Goal: Contribute content: Add original content to the website for others to see

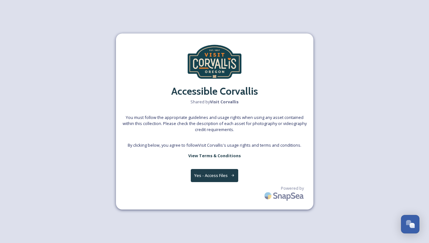
click at [198, 170] on button "Yes - Access Files" at bounding box center [215, 175] width 48 height 13
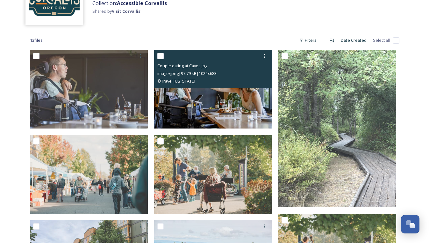
scroll to position [66, 0]
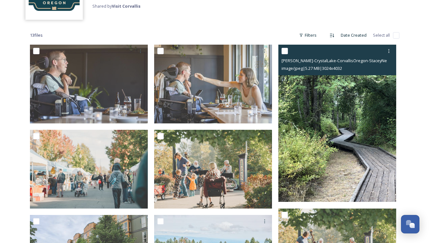
click at [284, 53] on input "checkbox" at bounding box center [284, 51] width 6 height 6
checkbox input "true"
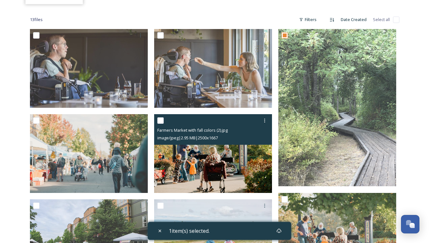
scroll to position [89, 0]
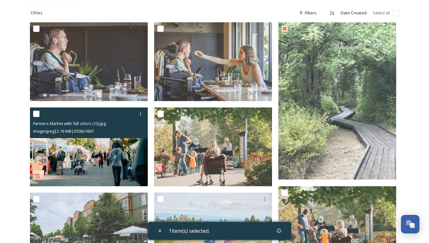
click at [36, 114] on input "checkbox" at bounding box center [36, 113] width 6 height 6
checkbox input "true"
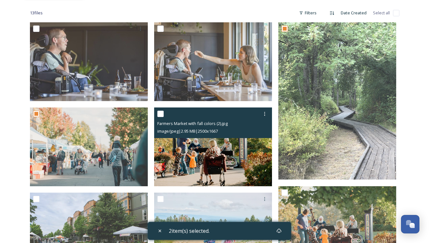
click at [163, 112] on input "checkbox" at bounding box center [160, 113] width 6 height 6
checkbox input "true"
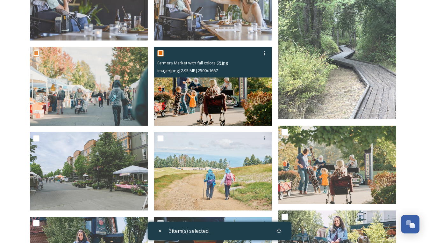
scroll to position [152, 0]
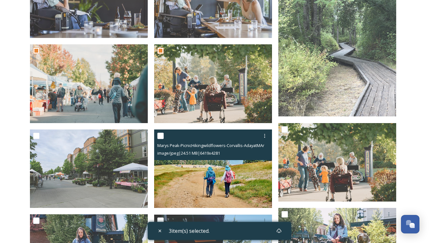
click at [160, 136] on input "checkbox" at bounding box center [160, 135] width 6 height 6
checkbox input "true"
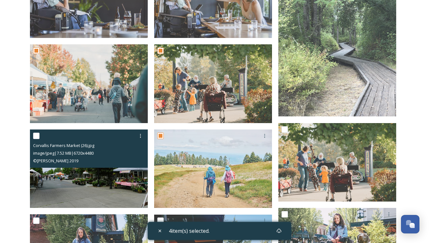
click at [34, 138] on div at bounding box center [89, 135] width 113 height 11
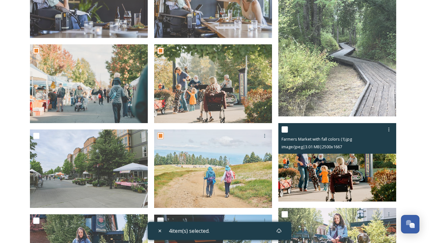
click at [283, 126] on input "checkbox" at bounding box center [284, 129] width 6 height 6
checkbox input "true"
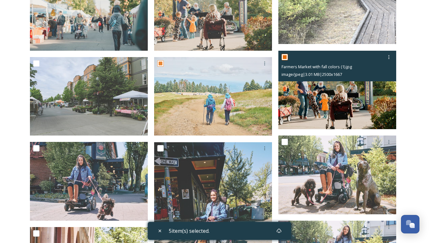
scroll to position [257, 0]
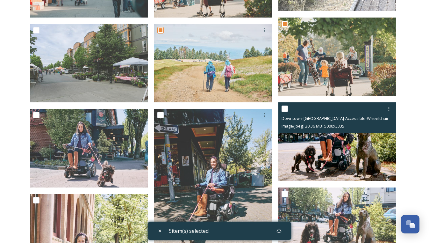
click at [284, 109] on input "checkbox" at bounding box center [284, 108] width 6 height 6
checkbox input "true"
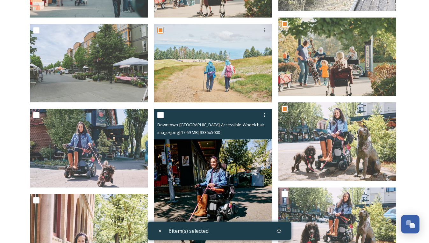
click at [162, 114] on input "checkbox" at bounding box center [160, 115] width 6 height 6
checkbox input "true"
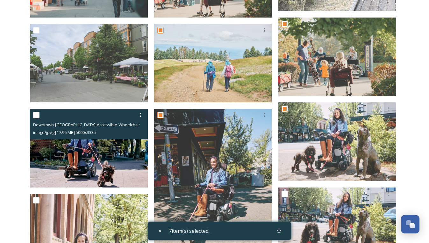
click at [39, 114] on input "checkbox" at bounding box center [36, 115] width 6 height 6
checkbox input "true"
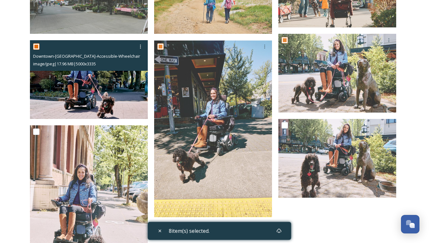
scroll to position [326, 0]
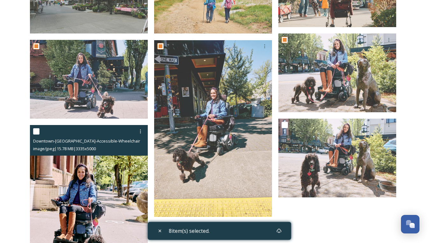
click at [33, 135] on div at bounding box center [89, 130] width 113 height 11
click at [34, 134] on div at bounding box center [36, 131] width 6 height 6
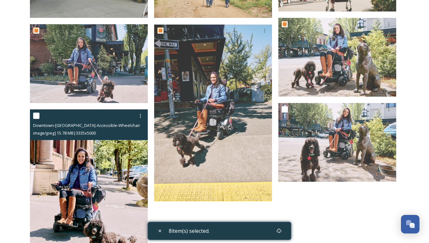
click at [36, 113] on input "checkbox" at bounding box center [36, 115] width 6 height 6
checkbox input "true"
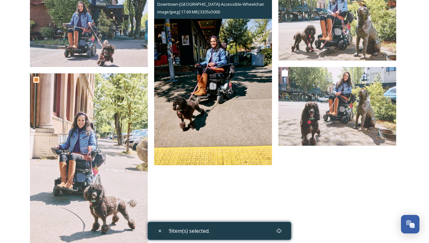
scroll to position [378, 0]
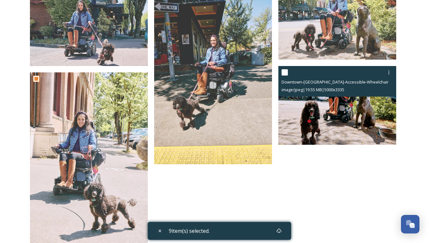
click at [284, 70] on input "checkbox" at bounding box center [284, 72] width 6 height 6
checkbox input "true"
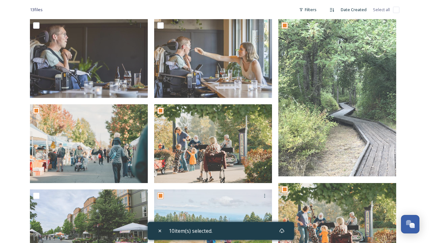
scroll to position [0, 0]
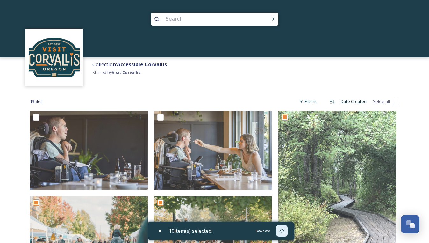
click at [284, 232] on icon at bounding box center [281, 230] width 5 height 5
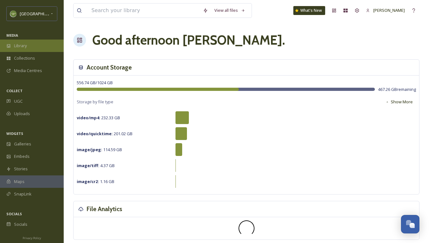
click at [46, 45] on div "Library" at bounding box center [32, 45] width 64 height 12
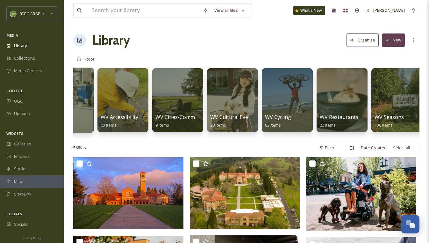
scroll to position [0, 252]
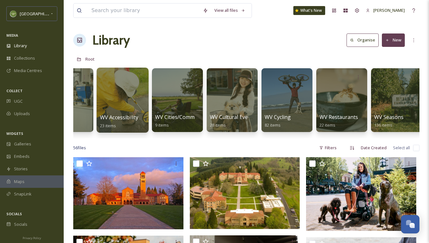
click at [114, 118] on span "WV Accessibility" at bounding box center [119, 117] width 38 height 7
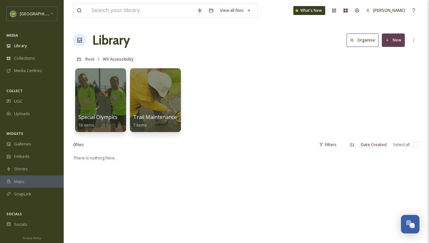
click at [398, 45] on button "New" at bounding box center [393, 39] width 23 height 13
click at [386, 53] on span "File Upload" at bounding box center [390, 55] width 21 height 6
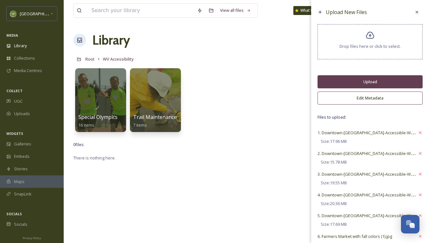
click at [347, 82] on button "Upload" at bounding box center [369, 81] width 105 height 13
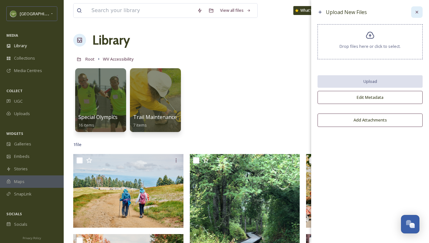
click at [417, 14] on icon at bounding box center [416, 12] width 5 height 5
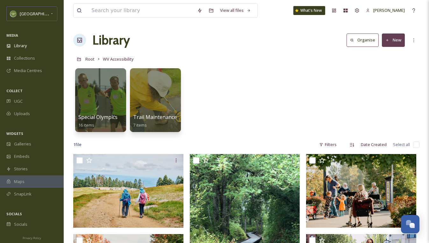
click at [396, 39] on button "New" at bounding box center [393, 39] width 23 height 13
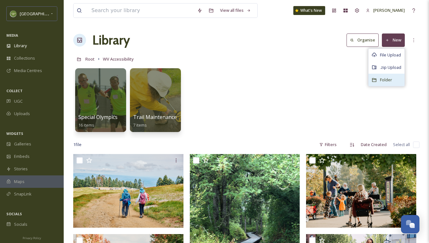
click at [381, 79] on span "Folder" at bounding box center [386, 80] width 12 height 6
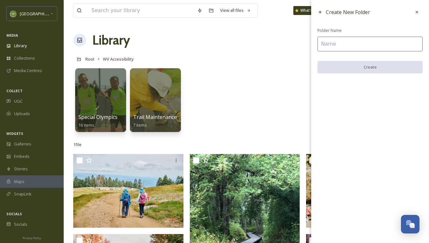
click at [351, 49] on input at bounding box center [369, 44] width 105 height 15
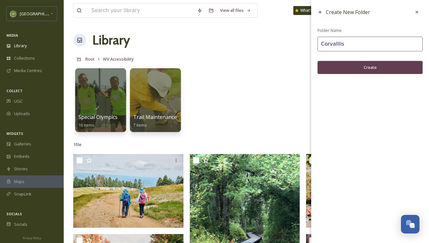
type input "Corvalllis"
click at [368, 68] on button "Create" at bounding box center [369, 67] width 105 height 13
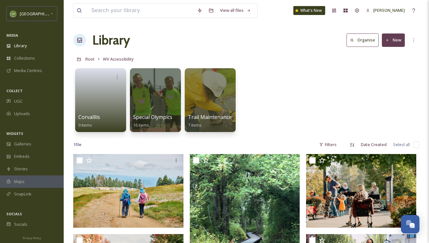
click at [416, 145] on input "checkbox" at bounding box center [416, 144] width 6 height 6
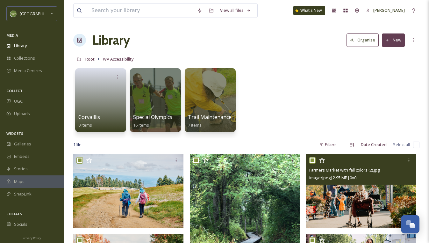
checkbox input "true"
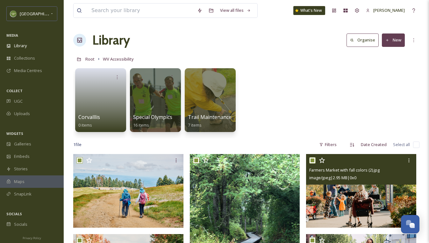
checkbox input "true"
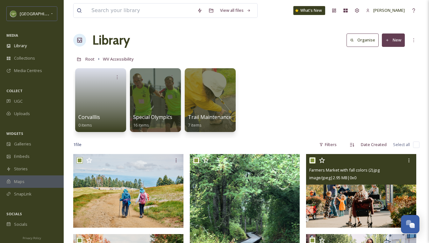
checkbox input "true"
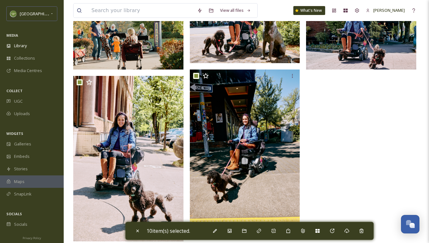
scroll to position [312, 0]
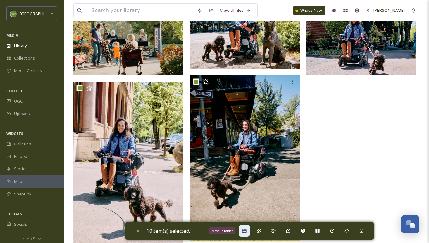
click at [244, 229] on icon at bounding box center [244, 230] width 5 height 5
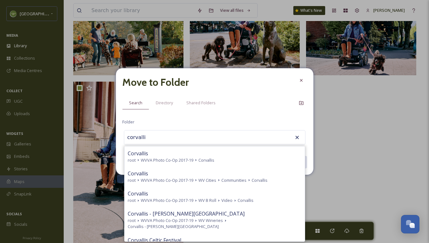
type input "corvallis"
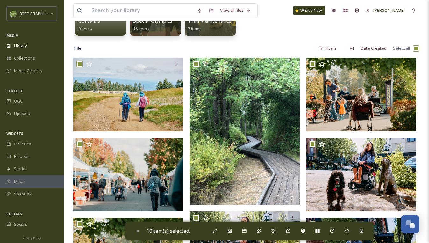
scroll to position [0, 0]
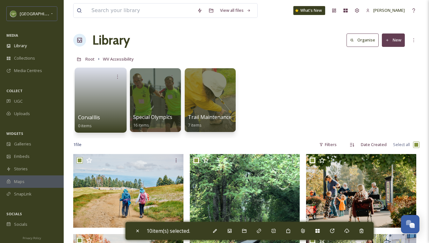
click at [98, 102] on link at bounding box center [101, 97] width 46 height 31
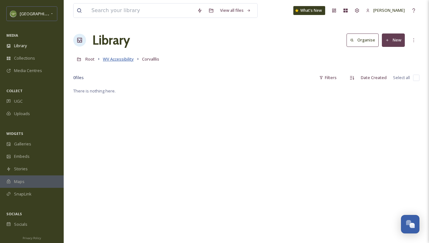
click at [119, 58] on span "WV Accessibility" at bounding box center [118, 59] width 31 height 6
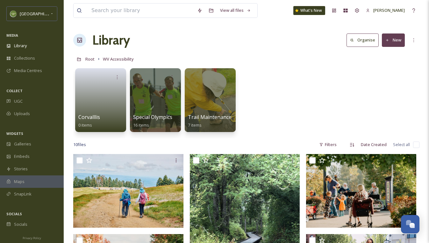
click at [413, 145] on input "checkbox" at bounding box center [416, 144] width 6 height 6
checkbox input "true"
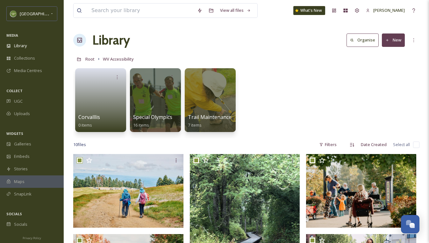
checkbox input "true"
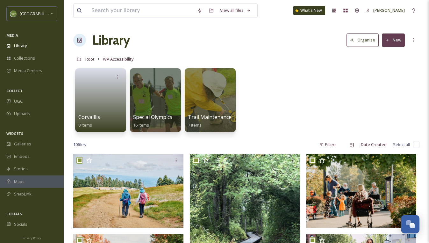
checkbox input "true"
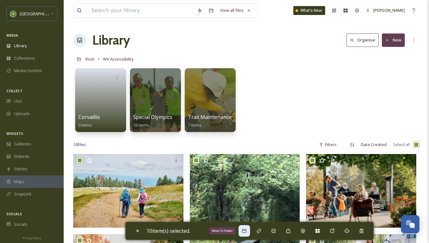
click at [249, 229] on div "Move To Folder" at bounding box center [243, 230] width 11 height 11
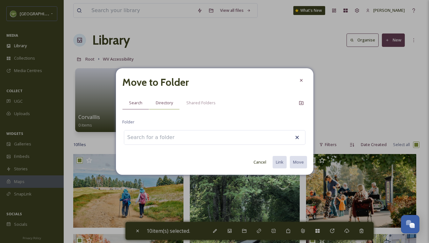
click at [175, 99] on div "Directory" at bounding box center [164, 102] width 31 height 13
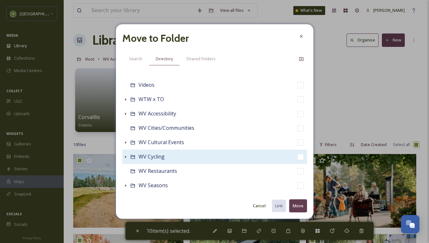
scroll to position [58, 0]
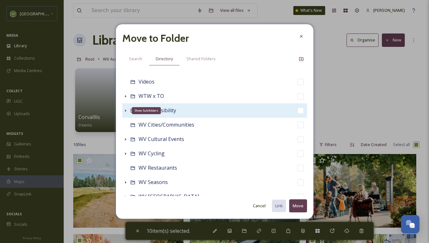
click at [126, 109] on icon at bounding box center [125, 110] width 5 height 5
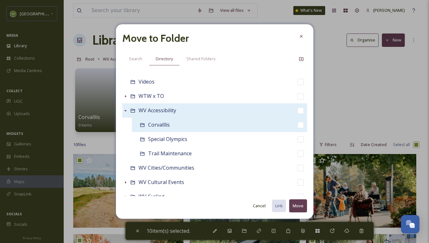
click at [302, 125] on input "checkbox" at bounding box center [300, 125] width 6 height 6
checkbox input "true"
checkbox input "false"
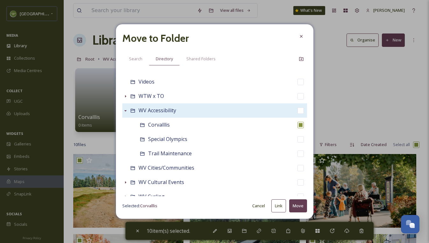
click at [300, 202] on button "Move" at bounding box center [298, 205] width 18 height 13
checkbox input "false"
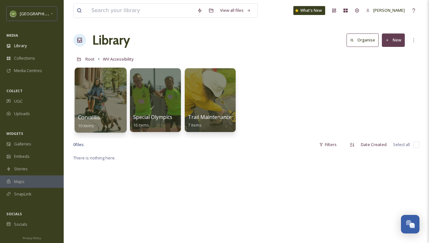
click at [123, 103] on div at bounding box center [100, 99] width 52 height 65
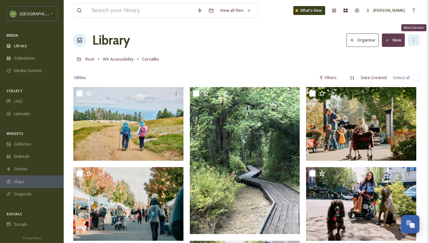
click at [414, 41] on icon at bounding box center [413, 40] width 5 height 5
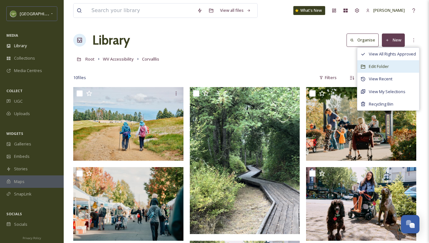
click at [393, 65] on div "Edit Folder" at bounding box center [388, 66] width 62 height 12
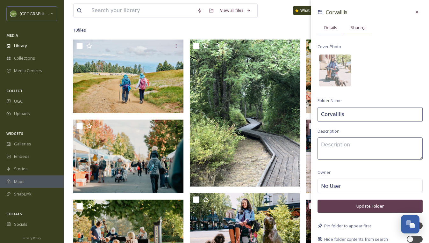
click at [360, 29] on span "Sharing" at bounding box center [358, 28] width 15 height 6
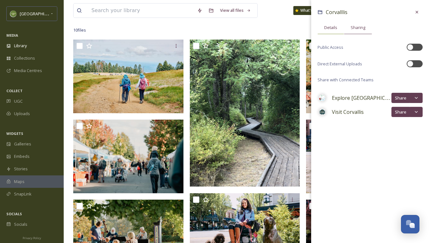
click at [335, 28] on span "Details" at bounding box center [330, 28] width 13 height 6
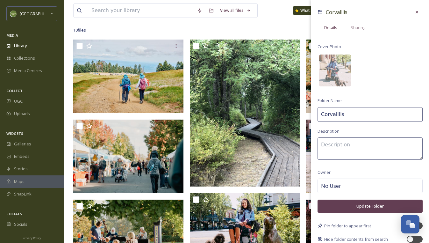
scroll to position [5, 0]
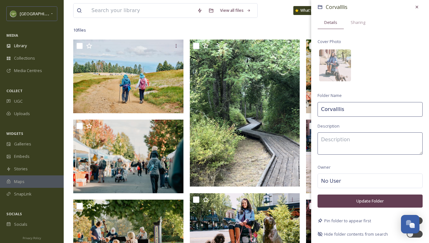
click at [324, 180] on span "No User" at bounding box center [331, 181] width 20 height 8
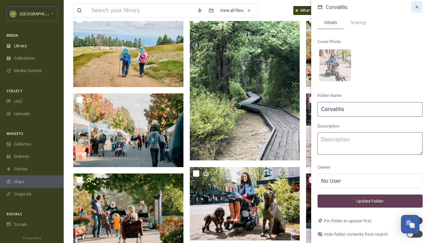
click at [420, 4] on div at bounding box center [416, 6] width 11 height 11
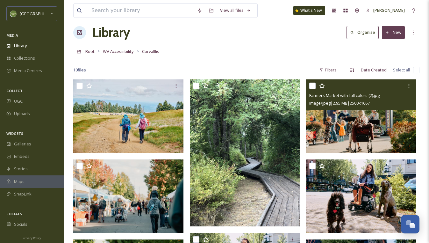
scroll to position [0, 0]
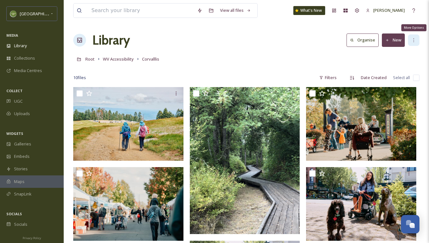
click at [412, 40] on icon at bounding box center [413, 40] width 5 height 5
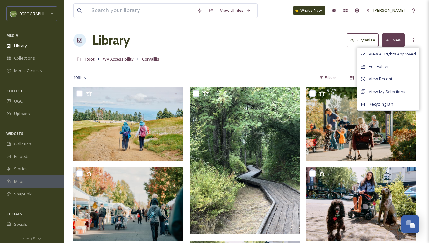
click at [296, 57] on div "Root WV Accessibility Corvalllis" at bounding box center [246, 59] width 346 height 12
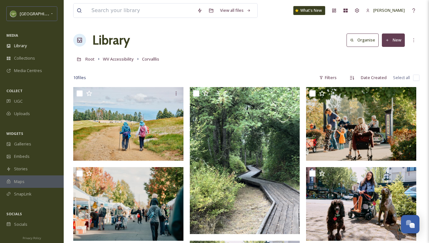
click at [414, 78] on input "checkbox" at bounding box center [416, 77] width 6 height 6
checkbox input "true"
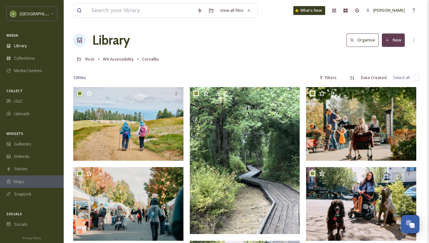
checkbox input "true"
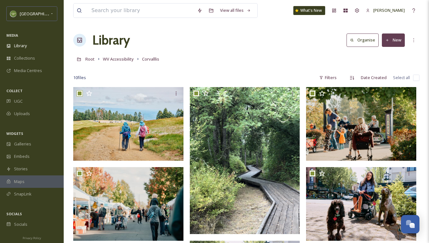
checkbox input "true"
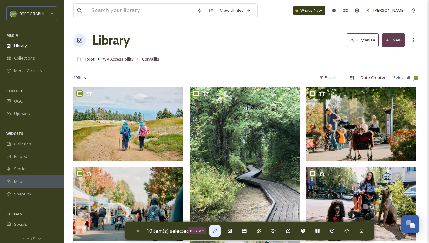
click at [219, 230] on div "Bulk Edit" at bounding box center [214, 230] width 11 height 11
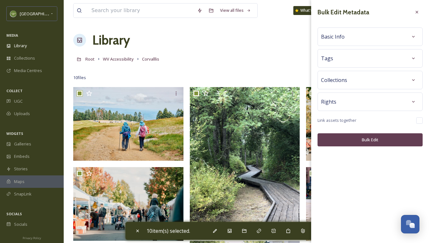
click at [381, 97] on div "Rights" at bounding box center [370, 101] width 98 height 11
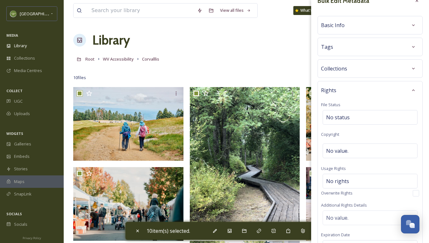
scroll to position [20, 0]
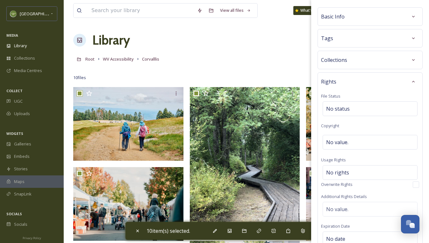
click at [369, 39] on div "Tags" at bounding box center [370, 37] width 98 height 11
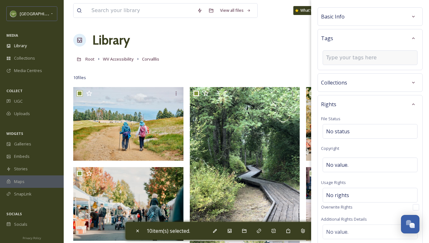
click at [346, 59] on input at bounding box center [358, 58] width 64 height 8
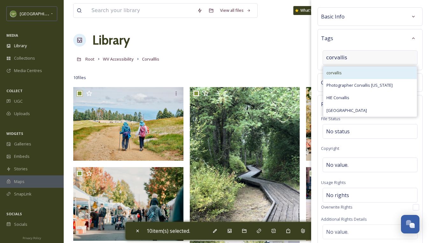
type input "corvallis"
click at [350, 75] on div "corvallis" at bounding box center [370, 73] width 94 height 12
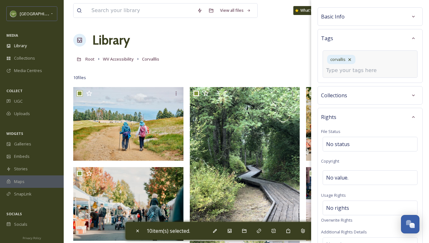
click at [359, 67] on input at bounding box center [358, 71] width 64 height 8
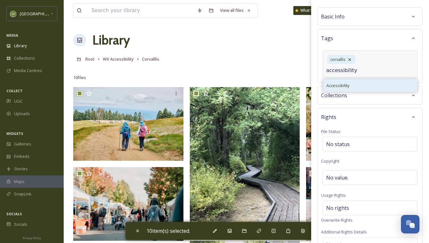
type input "accessibility"
click at [355, 79] on div "Accessibility" at bounding box center [370, 85] width 94 height 12
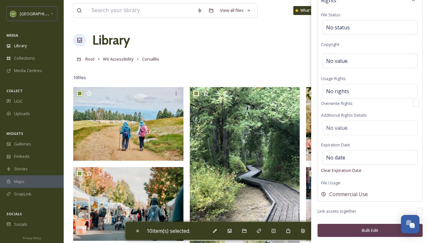
click at [372, 229] on button "Bulk Edit" at bounding box center [369, 229] width 105 height 13
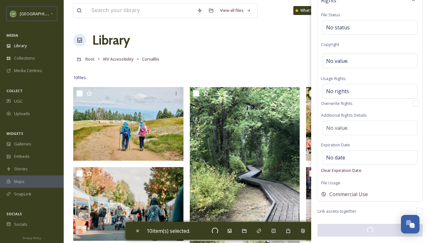
checkbox input "false"
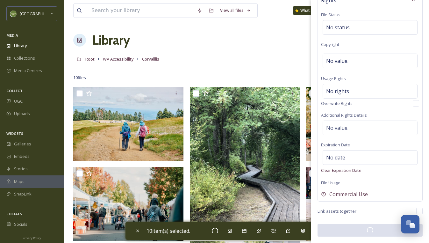
checkbox input "false"
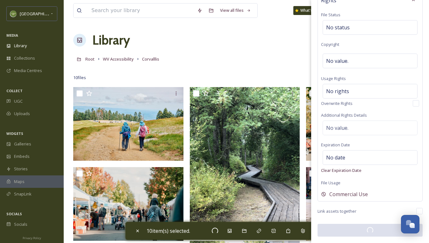
checkbox input "false"
